Goal: Information Seeking & Learning: Obtain resource

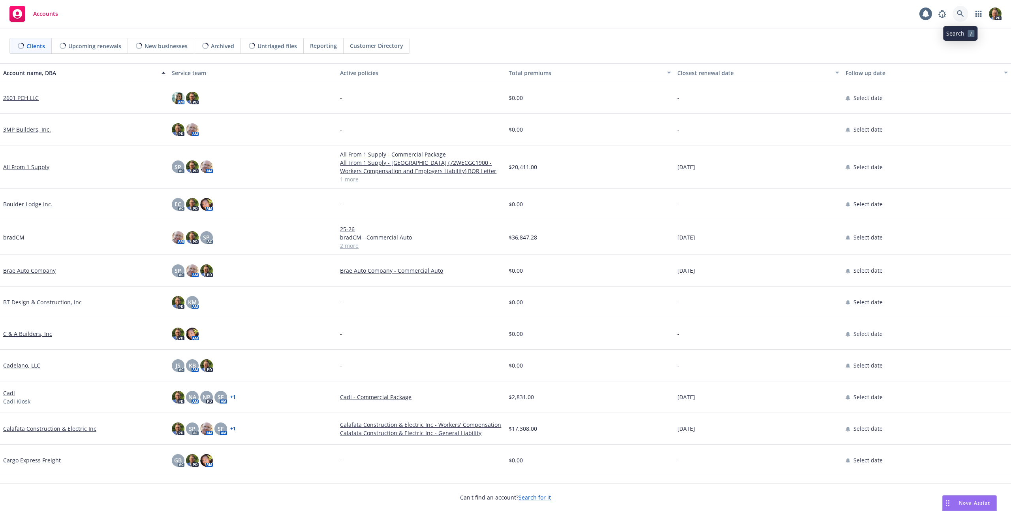
click at [955, 13] on link at bounding box center [960, 14] width 16 height 16
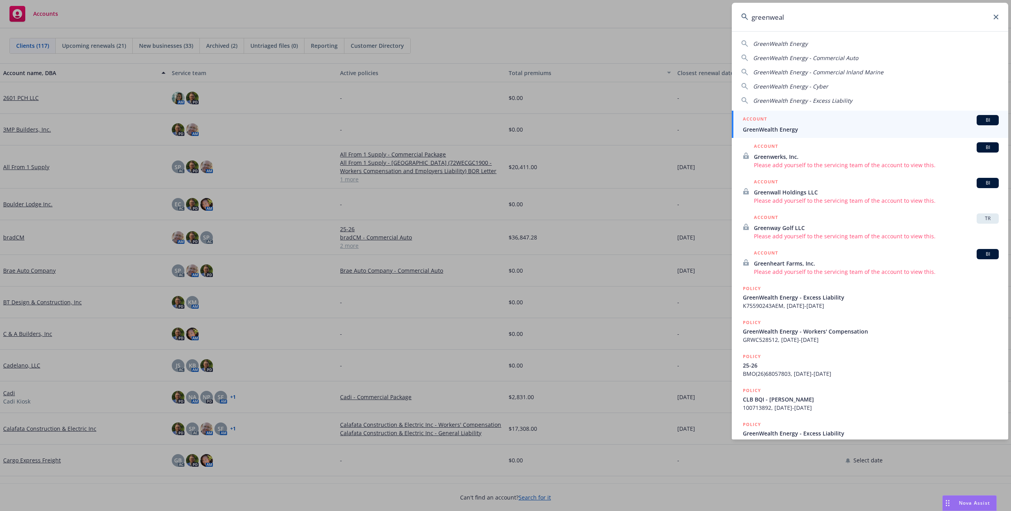
type input "greenweal"
click at [740, 120] on link "ACCOUNT BI GreenWealth Energy" at bounding box center [870, 124] width 276 height 27
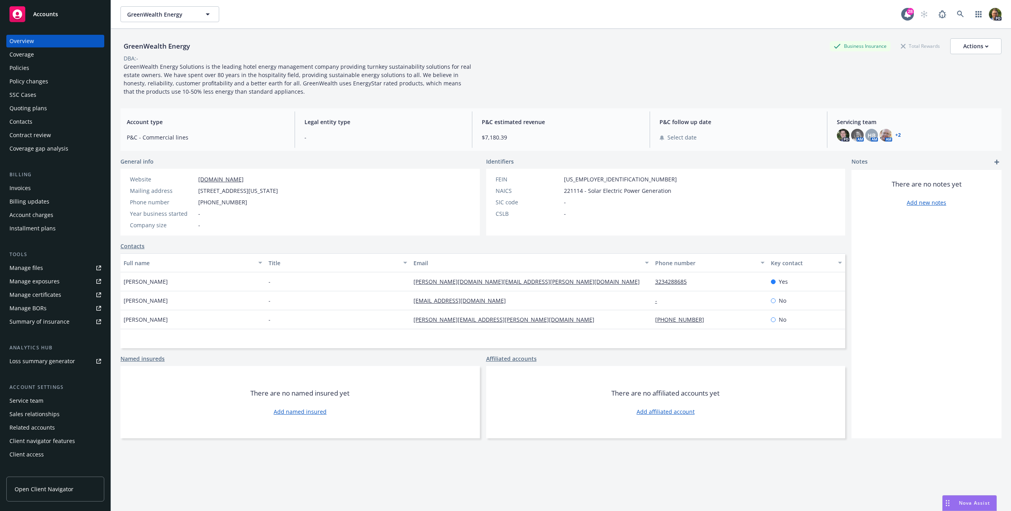
click at [36, 70] on div "Policies" at bounding box center [55, 68] width 92 height 13
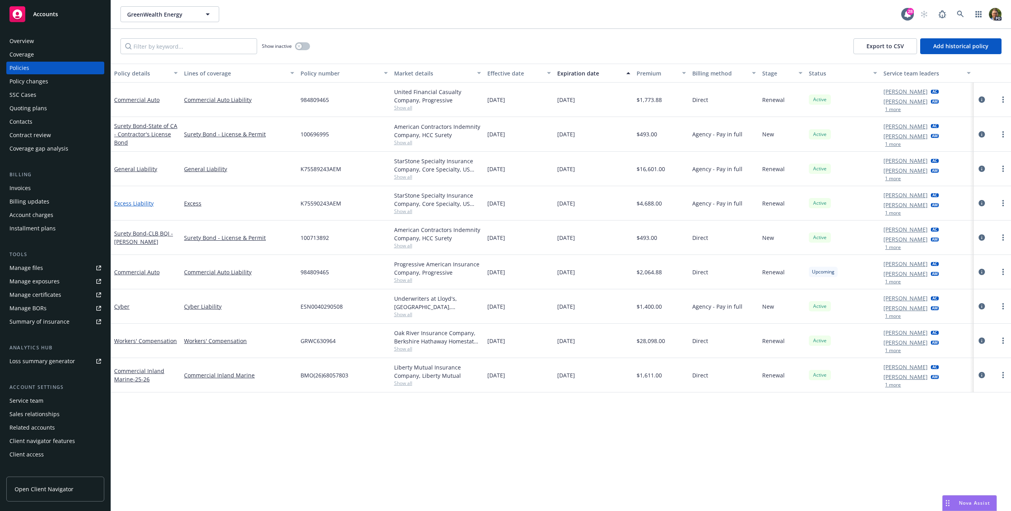
click at [126, 201] on link "Excess Liability" at bounding box center [133, 203] width 39 height 8
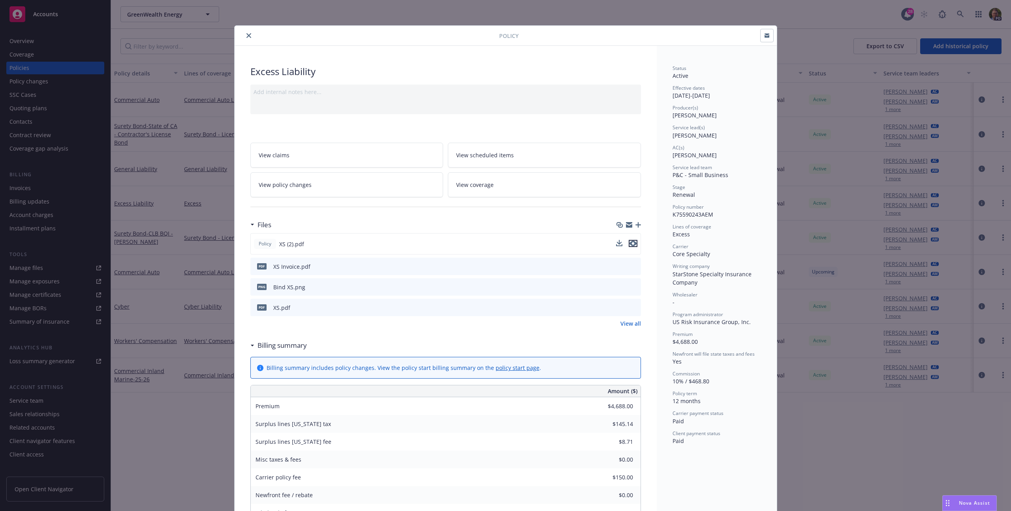
click at [634, 245] on button "preview file" at bounding box center [633, 243] width 9 height 7
click at [181, 421] on div "Policy Excess Liability Add internal notes here... View claims View scheduled i…" at bounding box center [505, 255] width 1011 height 511
click at [244, 34] on button "close" at bounding box center [248, 35] width 9 height 9
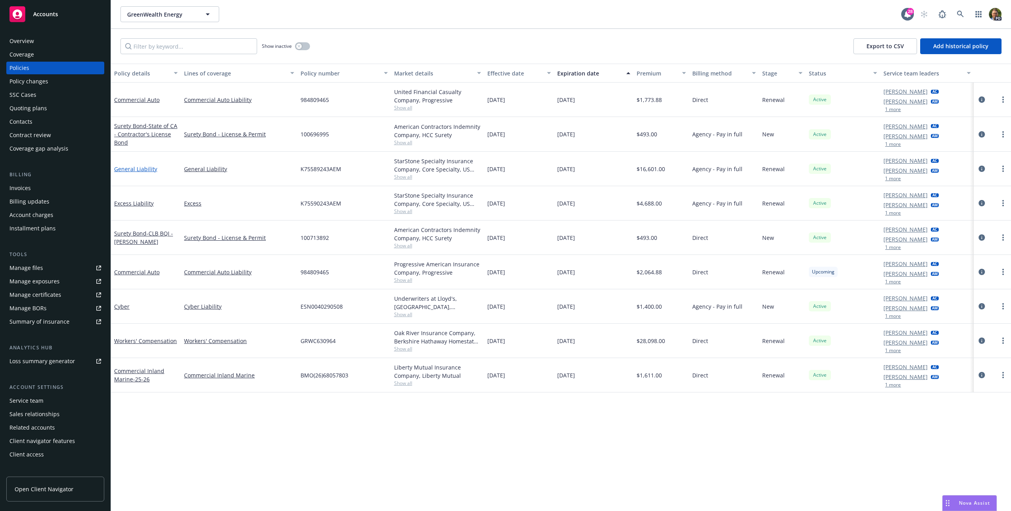
click at [138, 169] on link "General Liability" at bounding box center [135, 169] width 43 height 8
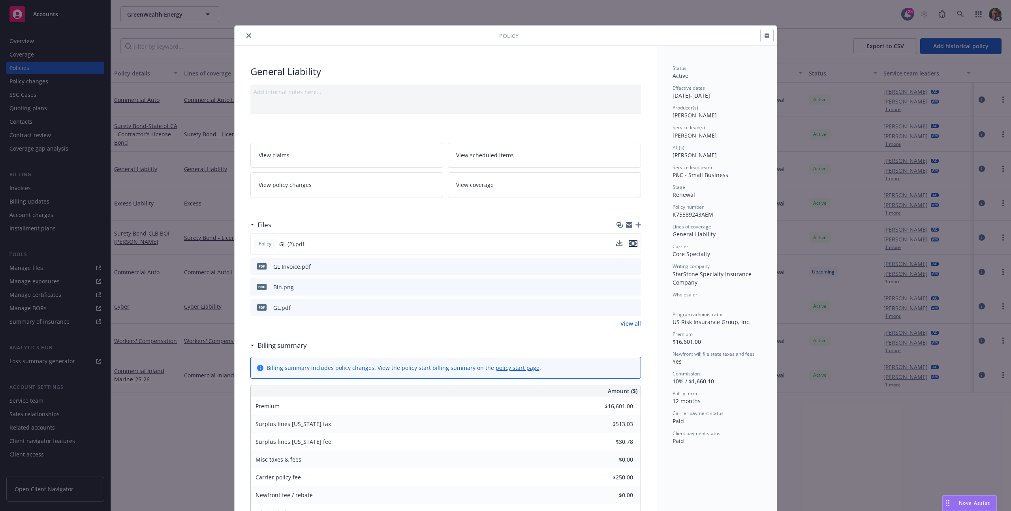
click at [633, 244] on icon "preview file" at bounding box center [632, 243] width 7 height 6
